Goal: Obtain resource: Obtain resource

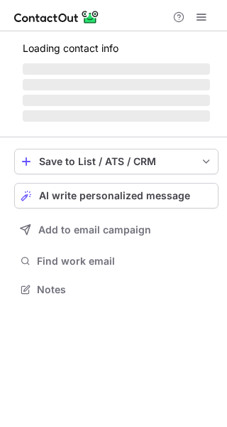
scroll to position [287, 227]
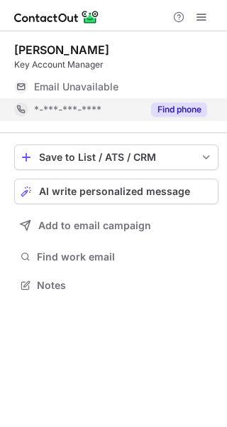
scroll to position [7, 7]
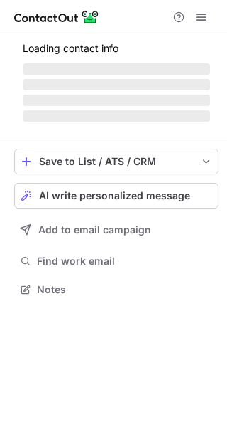
scroll to position [287, 227]
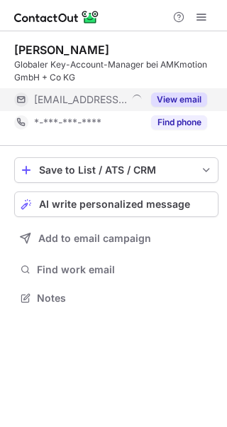
click at [190, 89] on div "View email" at bounding box center [175, 99] width 65 height 23
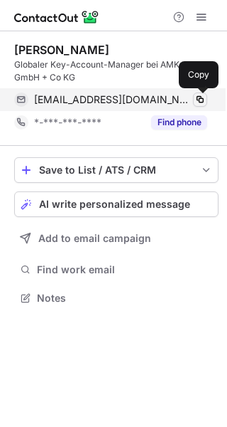
click at [200, 97] on span at bounding box center [200, 99] width 11 height 11
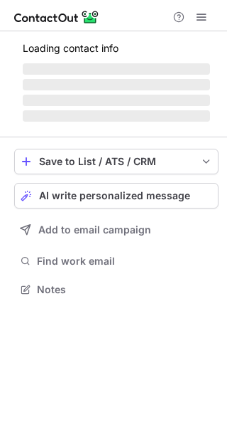
scroll to position [287, 227]
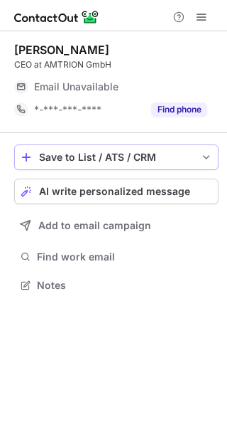
scroll to position [7, 7]
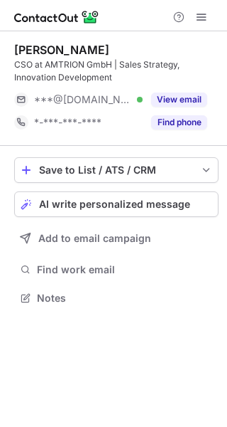
scroll to position [287, 227]
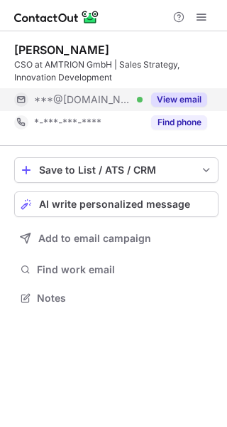
click at [188, 96] on button "View email" at bounding box center [179, 99] width 56 height 14
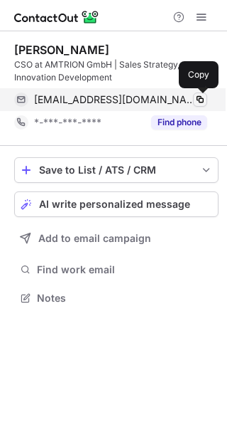
click at [203, 103] on span at bounding box center [200, 99] width 11 height 11
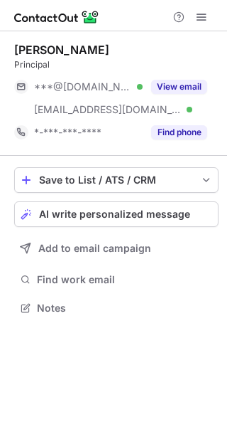
scroll to position [297, 227]
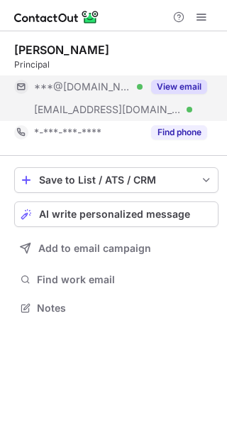
click at [192, 89] on button "View email" at bounding box center [179, 87] width 56 height 14
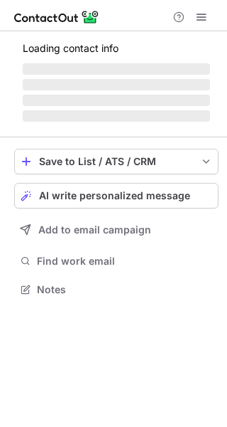
scroll to position [287, 227]
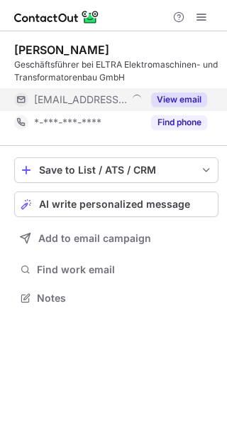
click at [181, 97] on button "View email" at bounding box center [179, 99] width 56 height 14
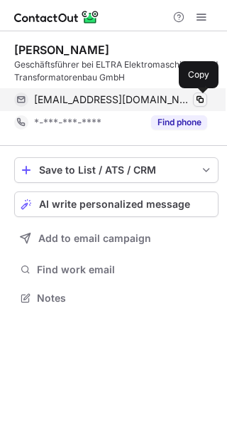
click at [202, 100] on span at bounding box center [200, 99] width 11 height 11
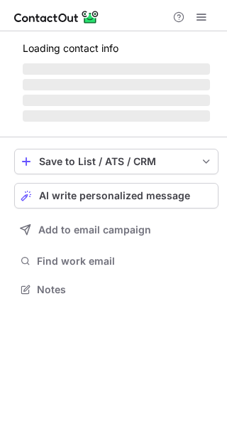
scroll to position [287, 227]
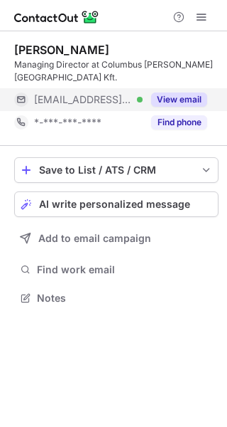
click at [194, 90] on div "View email" at bounding box center [175, 99] width 65 height 23
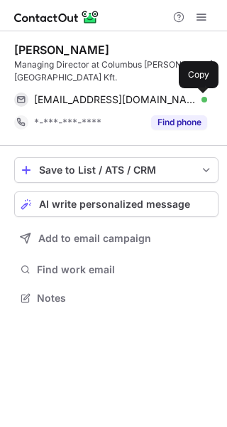
click at [199, 98] on span at bounding box center [200, 99] width 11 height 11
